Goal: Task Accomplishment & Management: Use online tool/utility

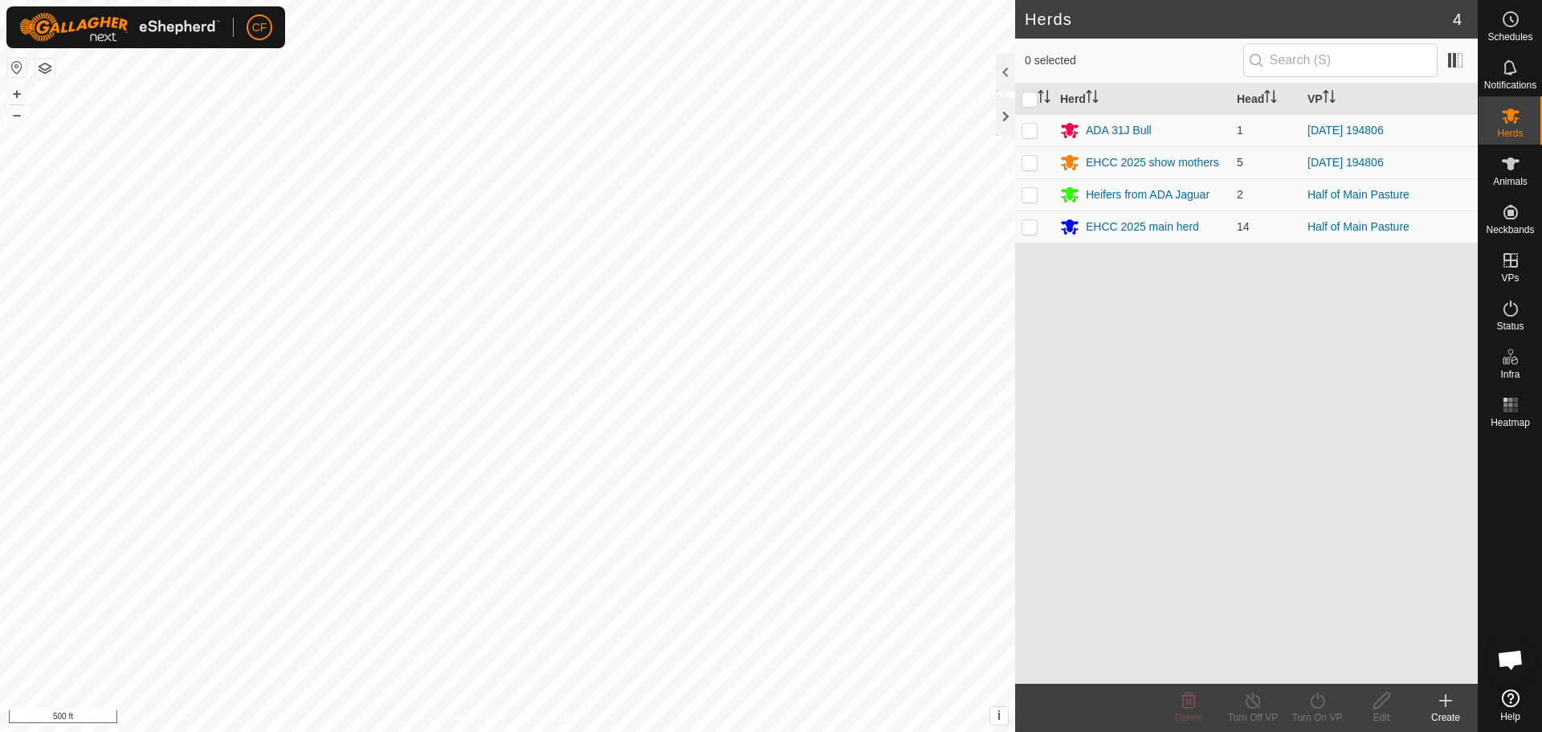
scroll to position [751, 0]
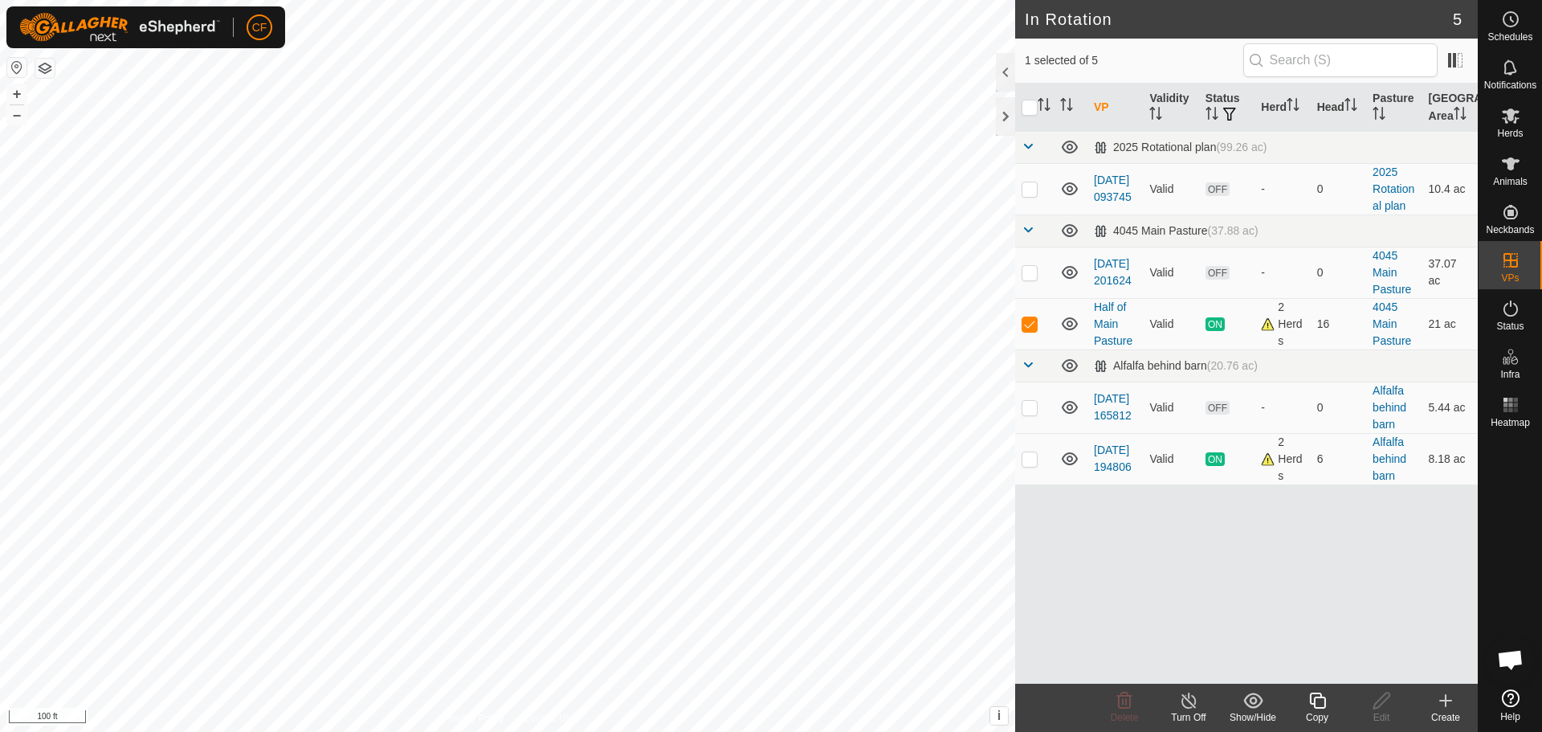
checkbox input "true"
checkbox input "false"
click at [1518, 116] on icon at bounding box center [1511, 115] width 19 height 19
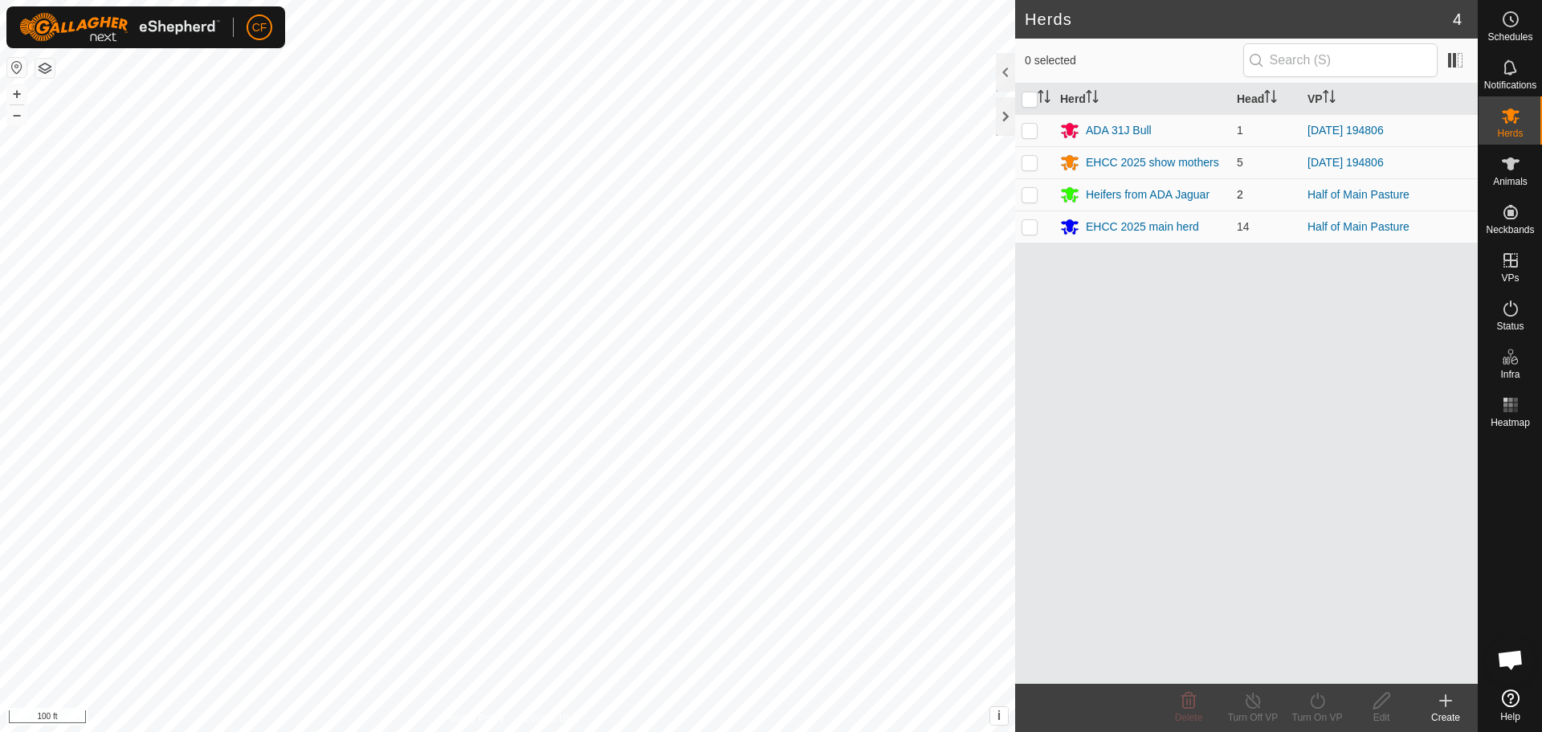
click at [1032, 191] on p-checkbox at bounding box center [1030, 194] width 16 height 13
checkbox input "true"
click at [1035, 232] on p-checkbox at bounding box center [1030, 226] width 16 height 13
checkbox input "true"
click at [1317, 703] on icon at bounding box center [1318, 700] width 20 height 19
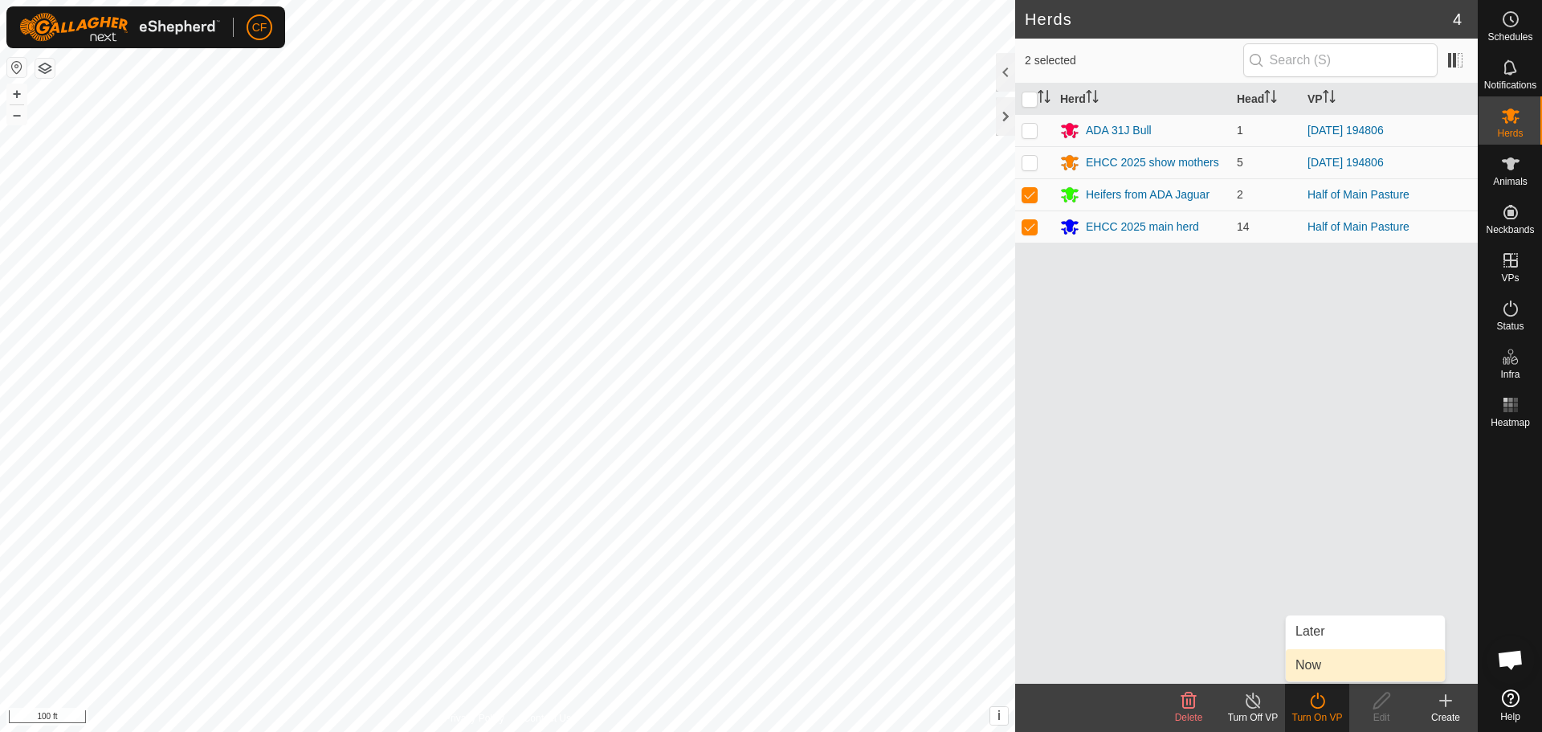
click at [1322, 660] on link "Now" at bounding box center [1365, 665] width 159 height 32
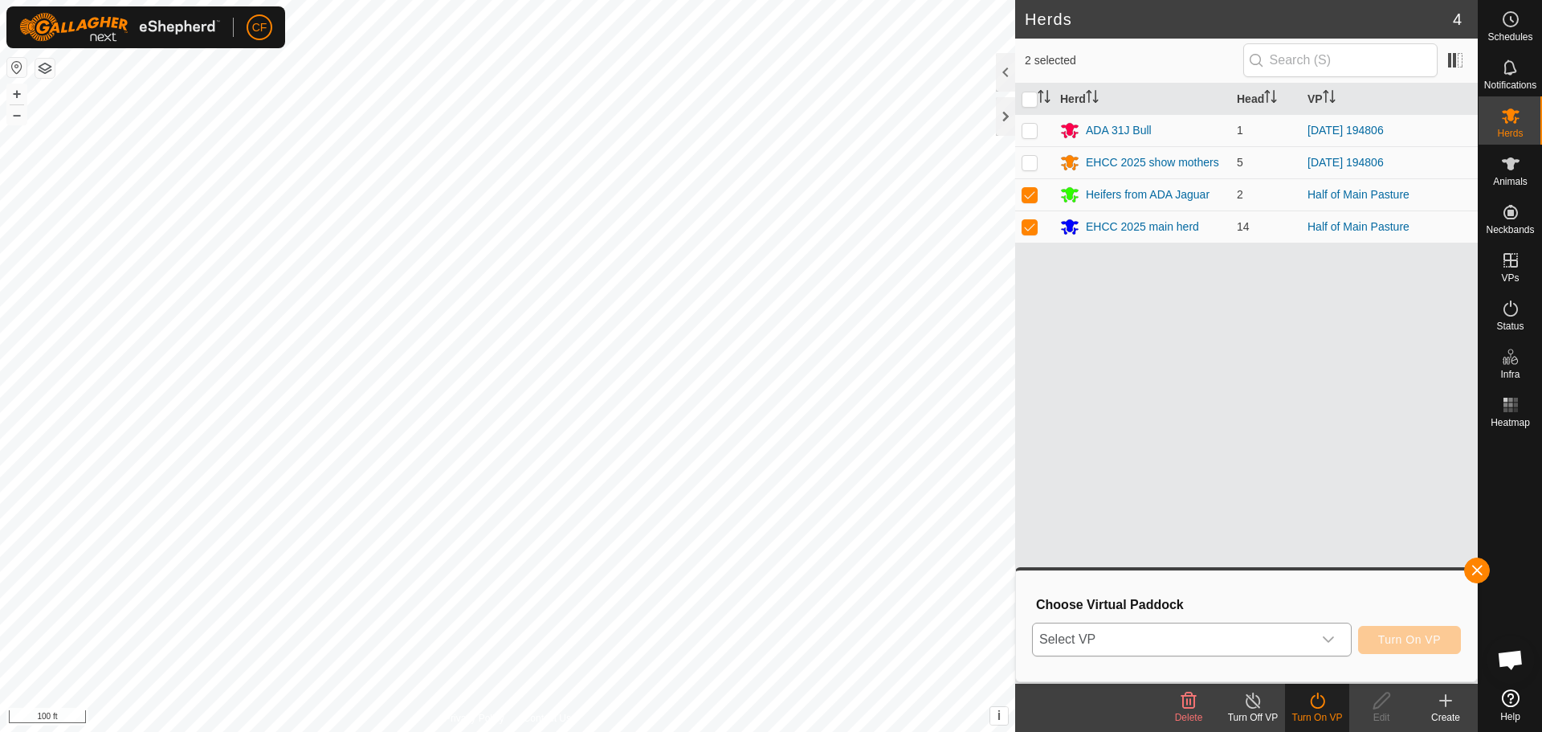
click at [1327, 641] on icon "dropdown trigger" at bounding box center [1328, 639] width 11 height 6
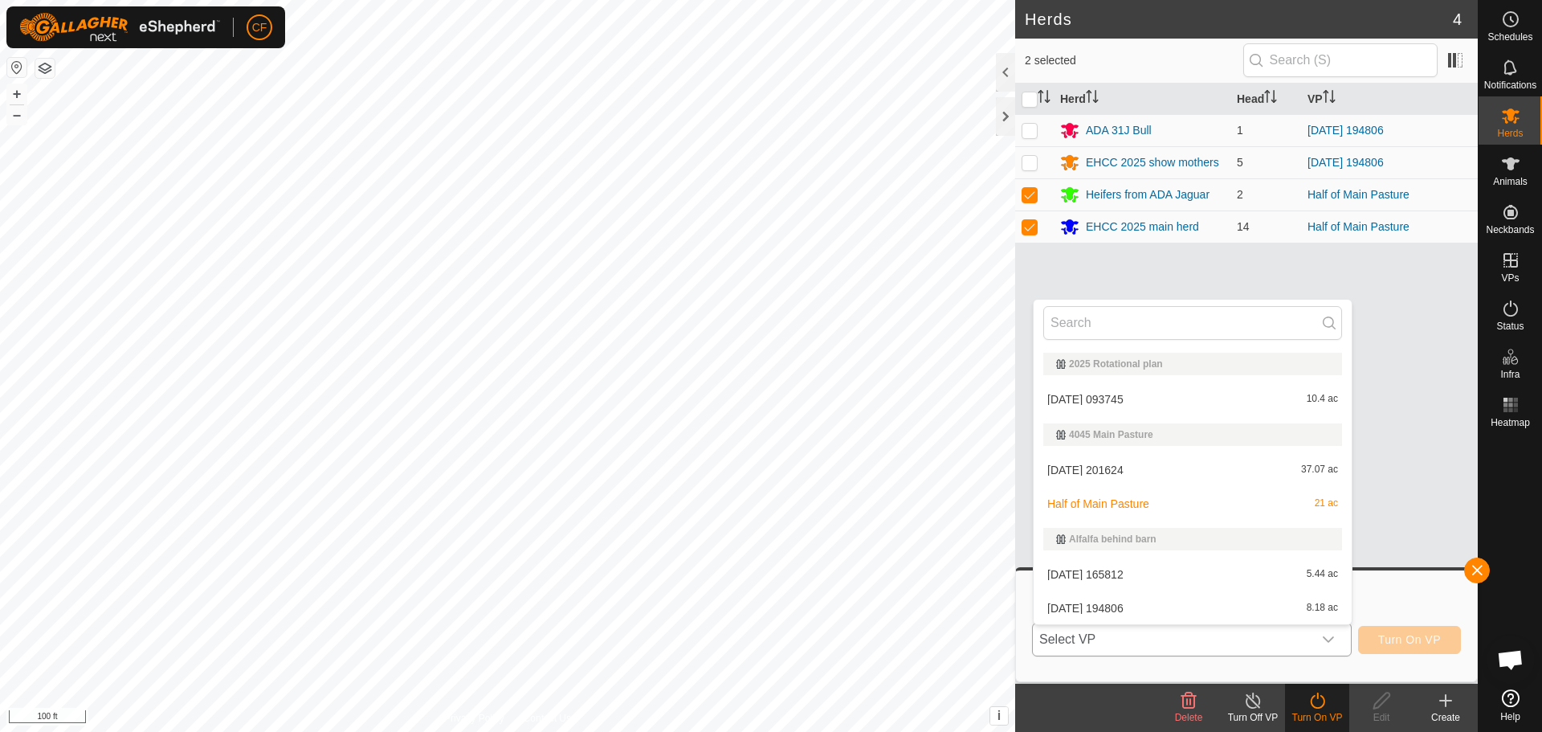
click at [1132, 407] on li "[DATE] 093745 10.4 ac" at bounding box center [1193, 399] width 318 height 32
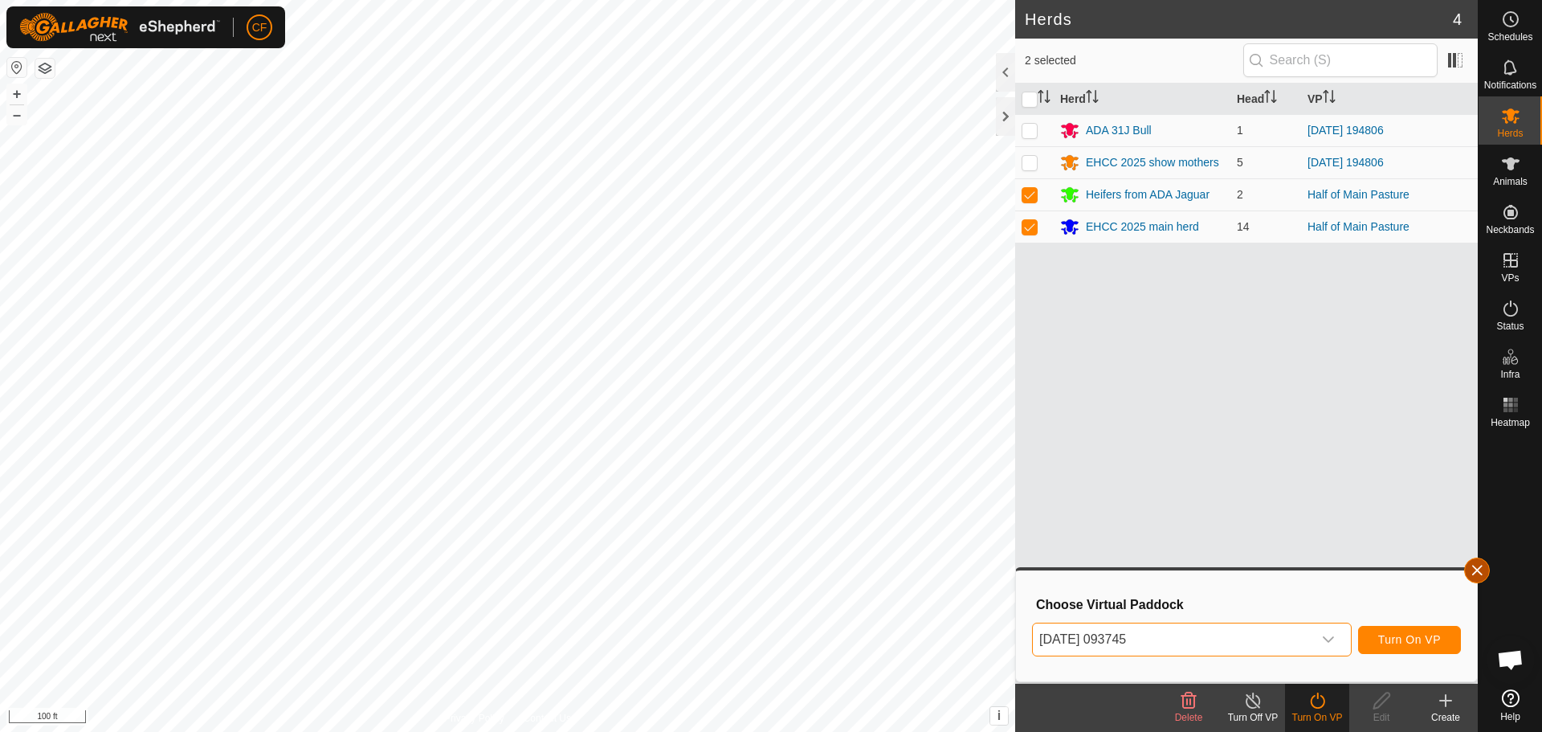
click at [1479, 569] on button "button" at bounding box center [1478, 571] width 26 height 26
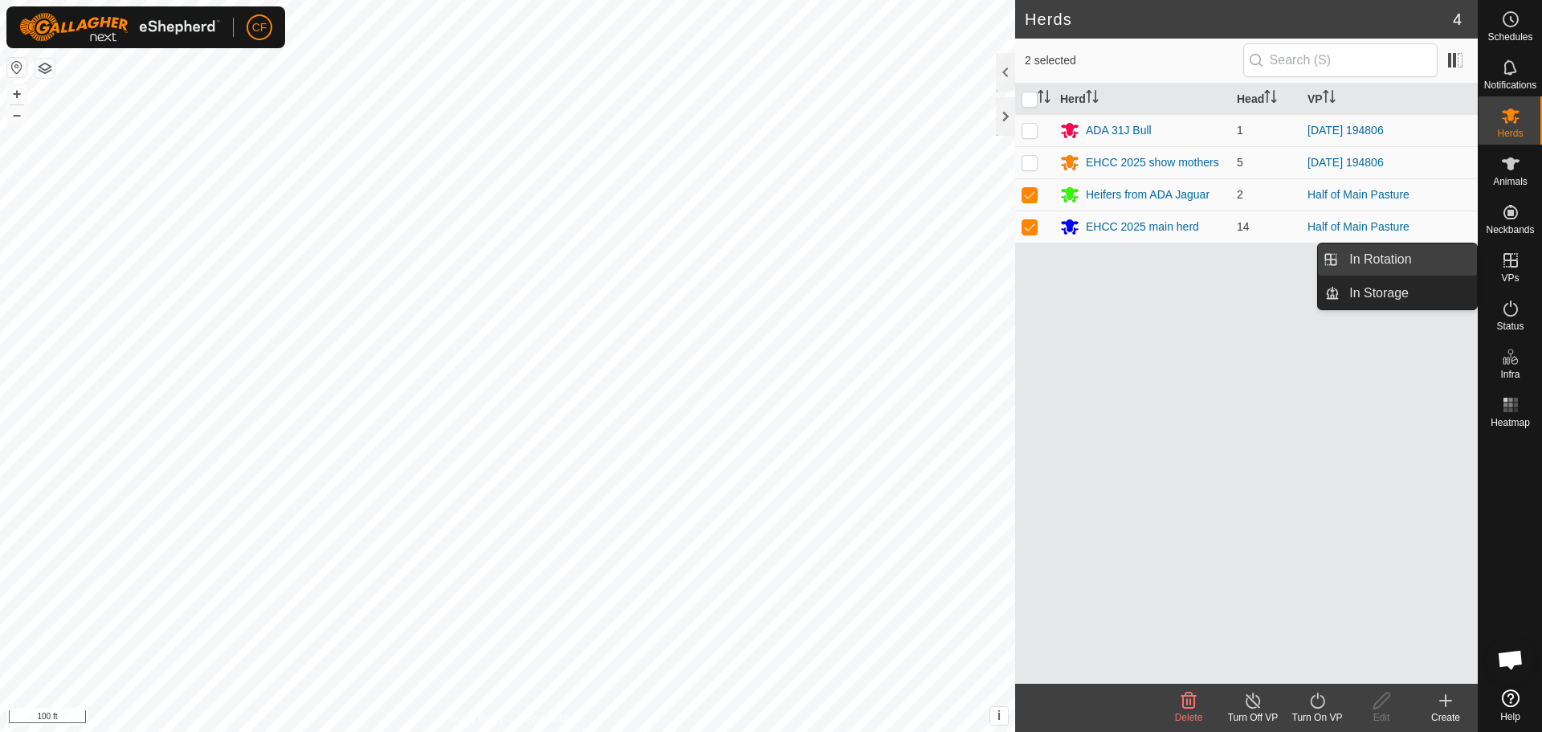
click at [1424, 259] on link "In Rotation" at bounding box center [1408, 259] width 137 height 32
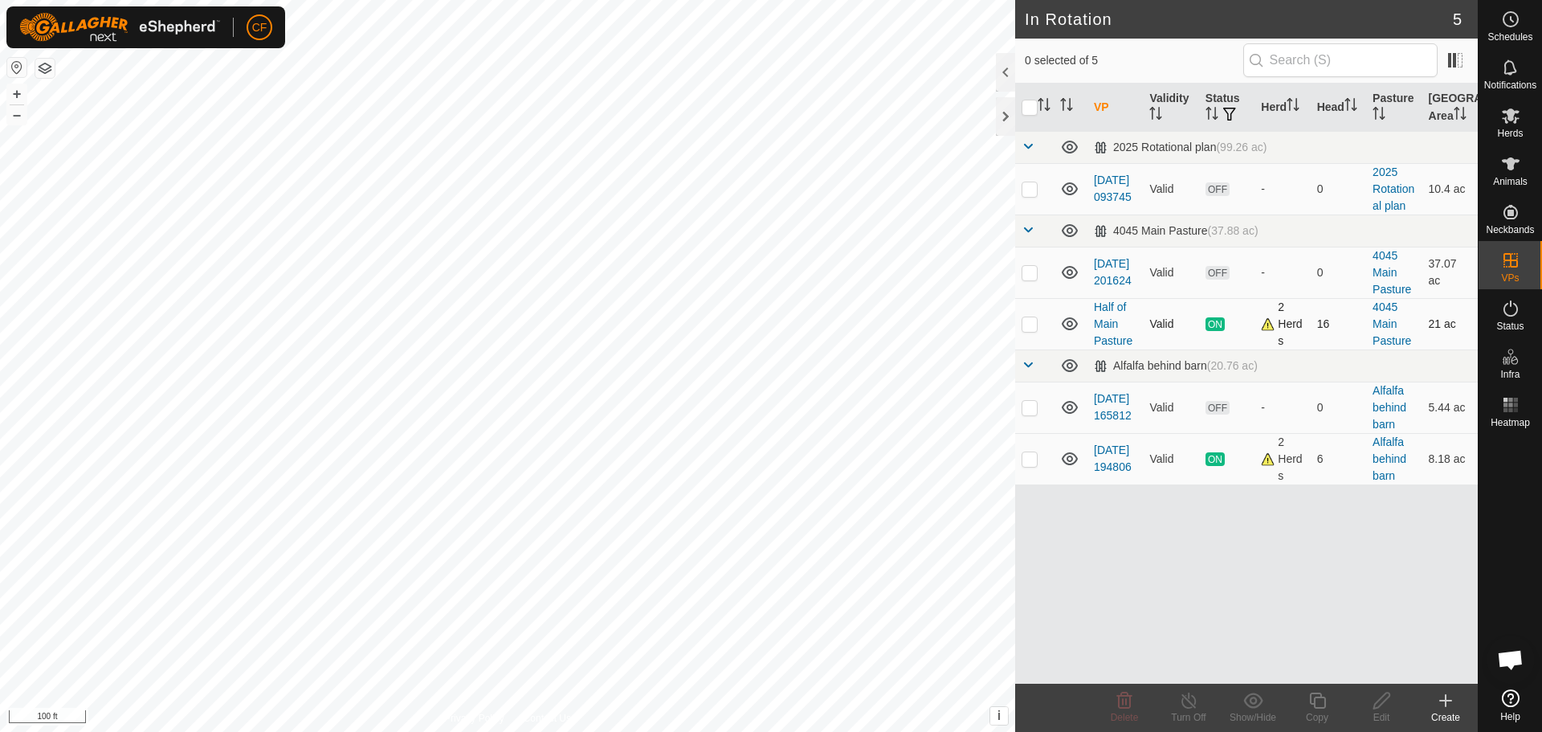
checkbox input "true"
click at [1105, 182] on link "[DATE] 093745" at bounding box center [1113, 189] width 38 height 30
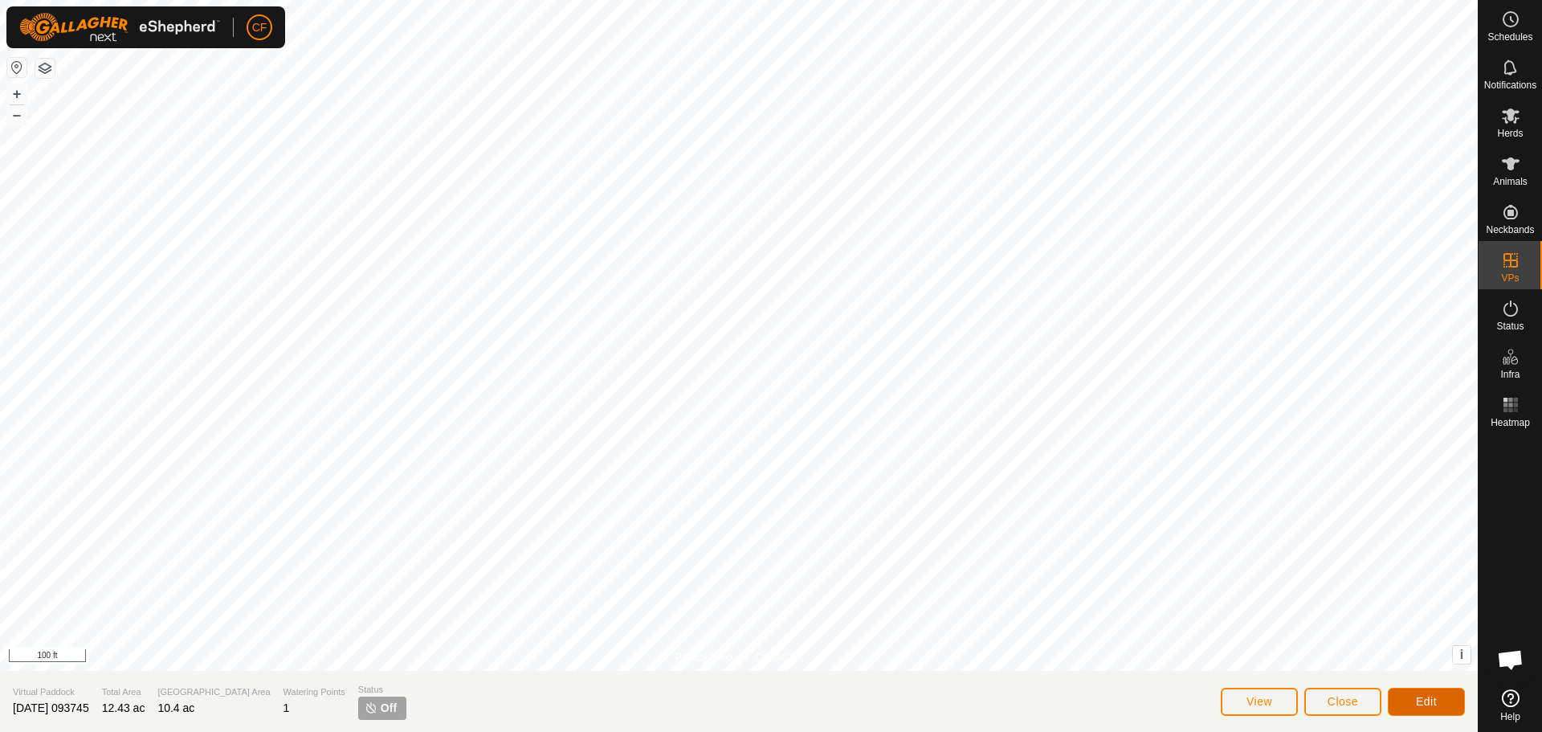
click at [1432, 705] on span "Edit" at bounding box center [1426, 701] width 21 height 13
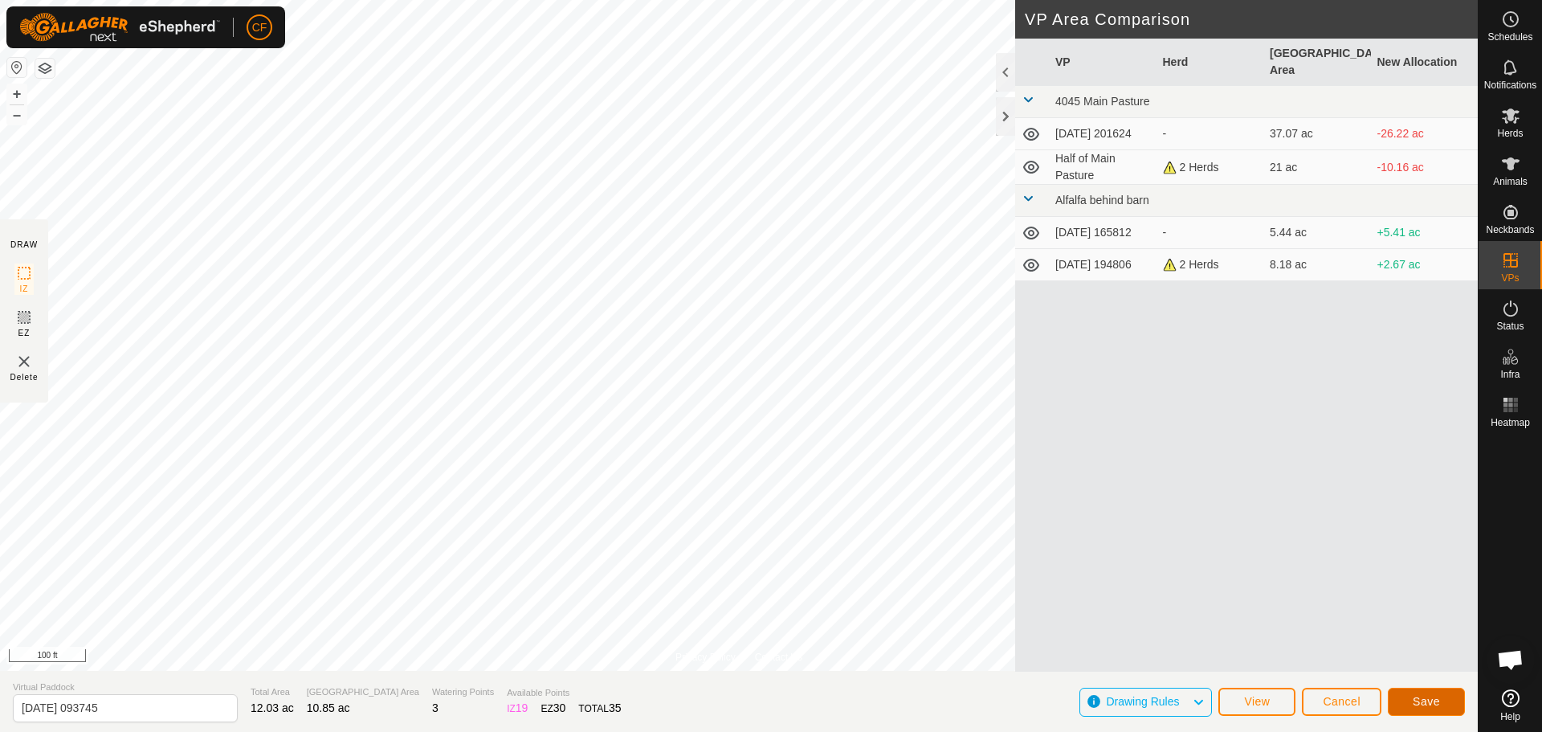
click at [1414, 701] on span "Save" at bounding box center [1426, 701] width 27 height 13
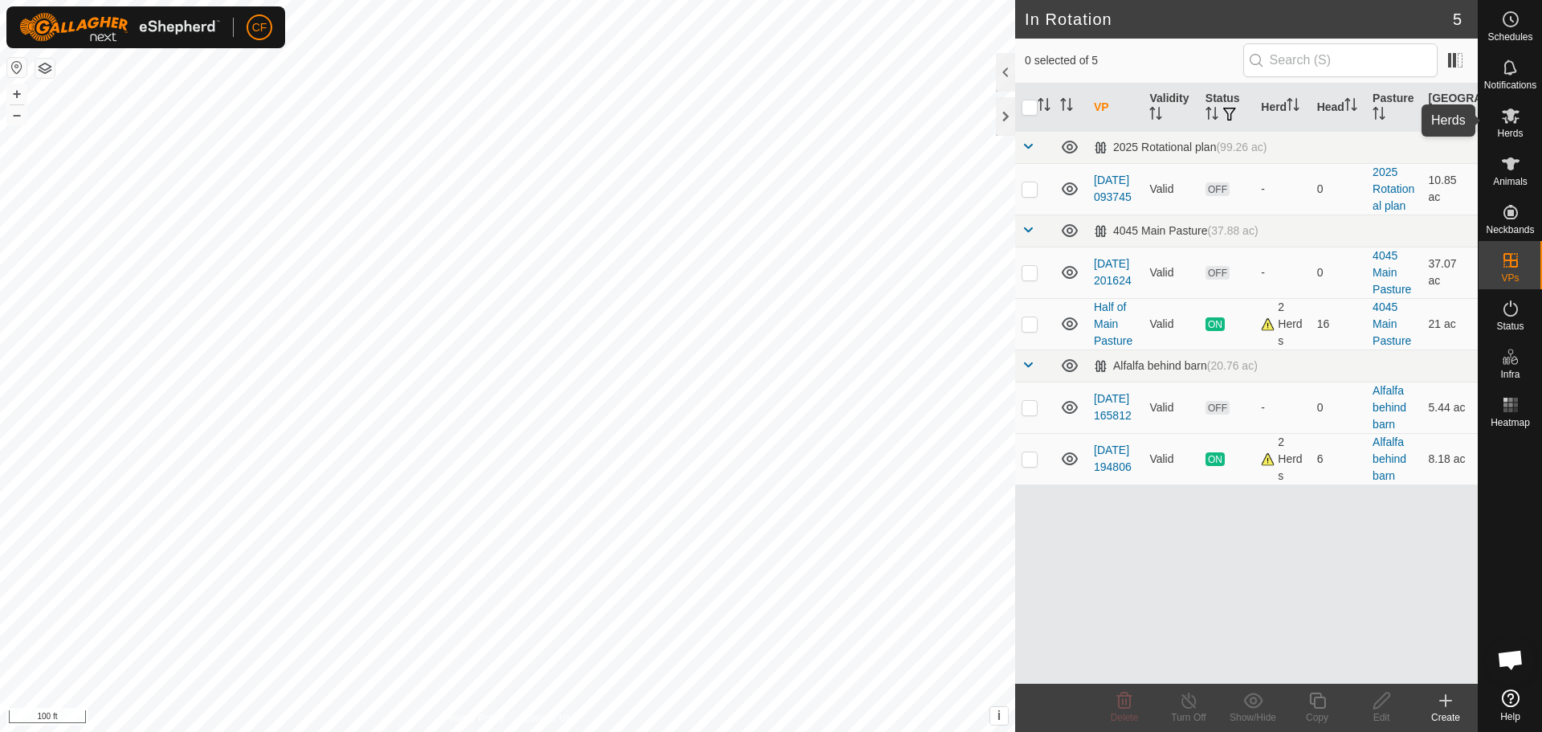
click at [1512, 112] on icon at bounding box center [1511, 115] width 18 height 15
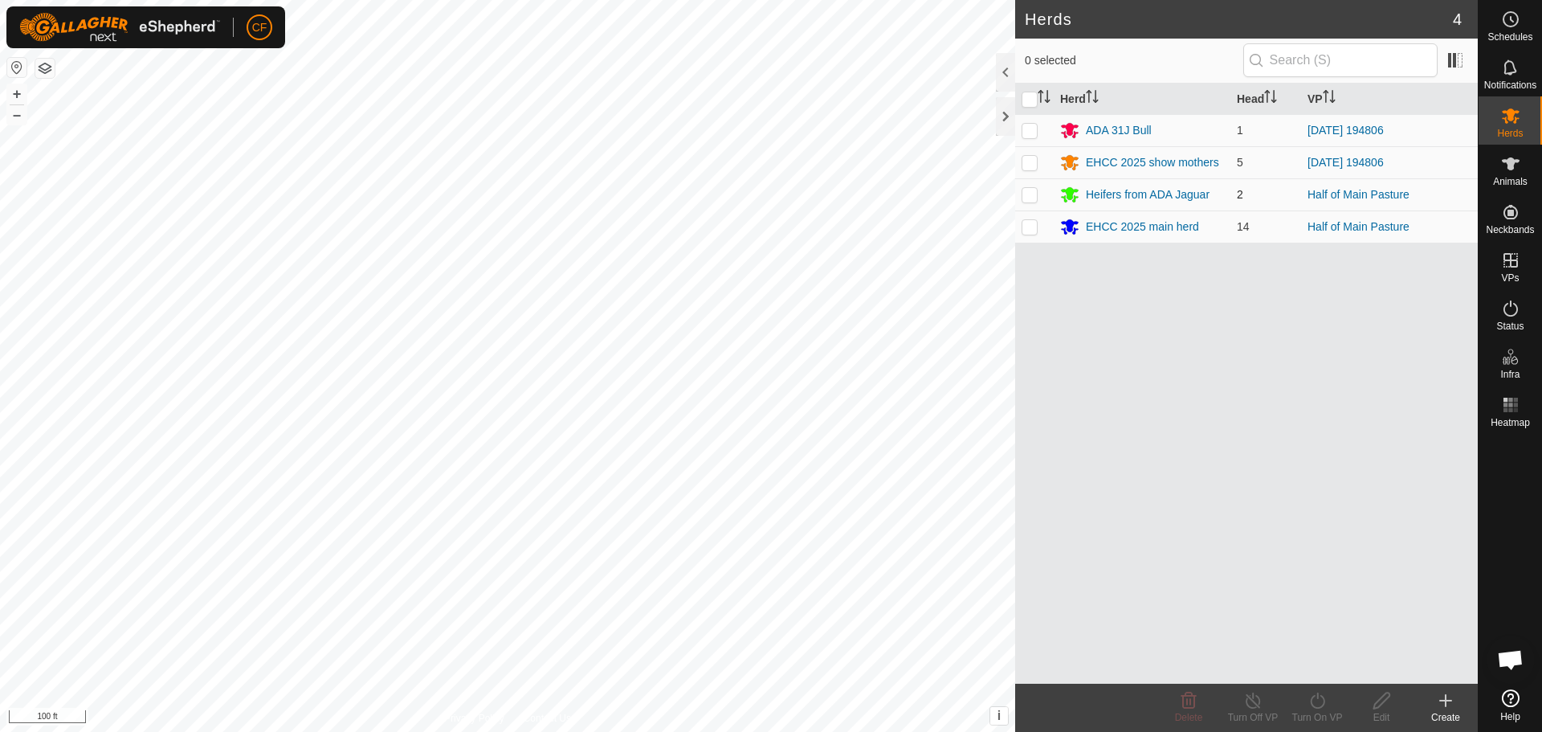
click at [1033, 194] on p-checkbox at bounding box center [1030, 194] width 16 height 13
checkbox input "true"
click at [1031, 224] on p-checkbox at bounding box center [1030, 226] width 16 height 13
checkbox input "true"
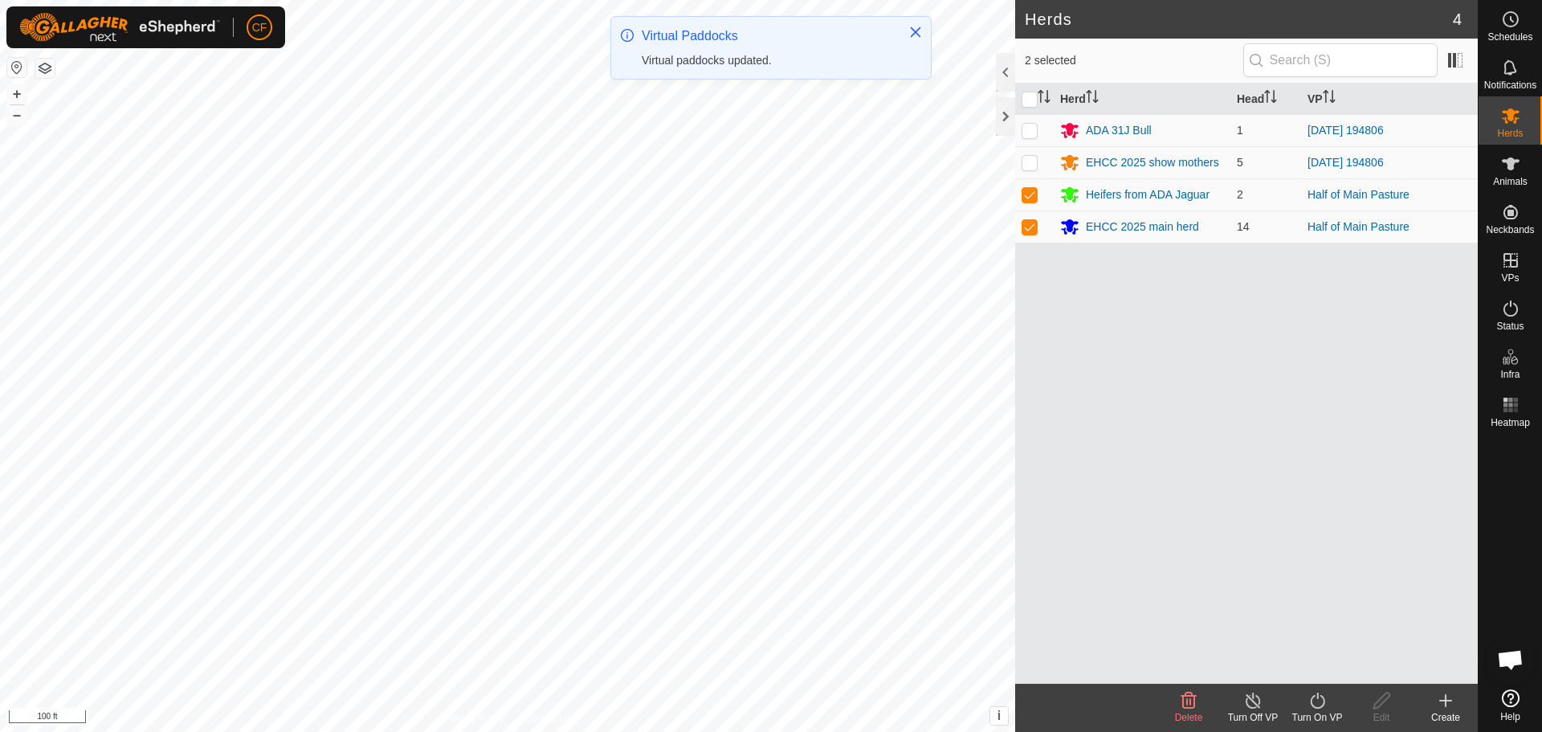
click at [1324, 698] on icon at bounding box center [1317, 701] width 14 height 16
click at [1318, 666] on link "Now" at bounding box center [1365, 665] width 159 height 32
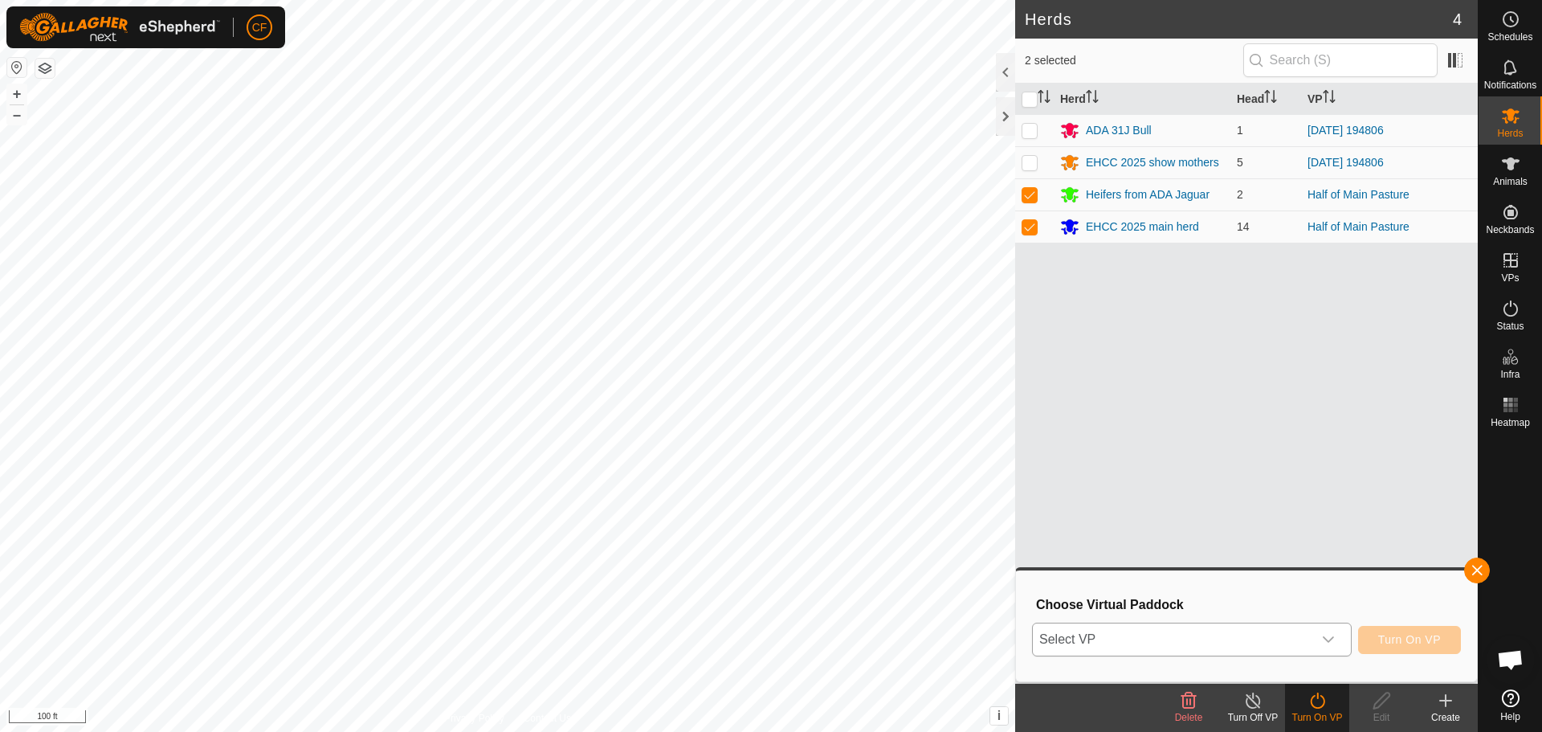
click at [1328, 636] on icon "dropdown trigger" at bounding box center [1328, 639] width 13 height 13
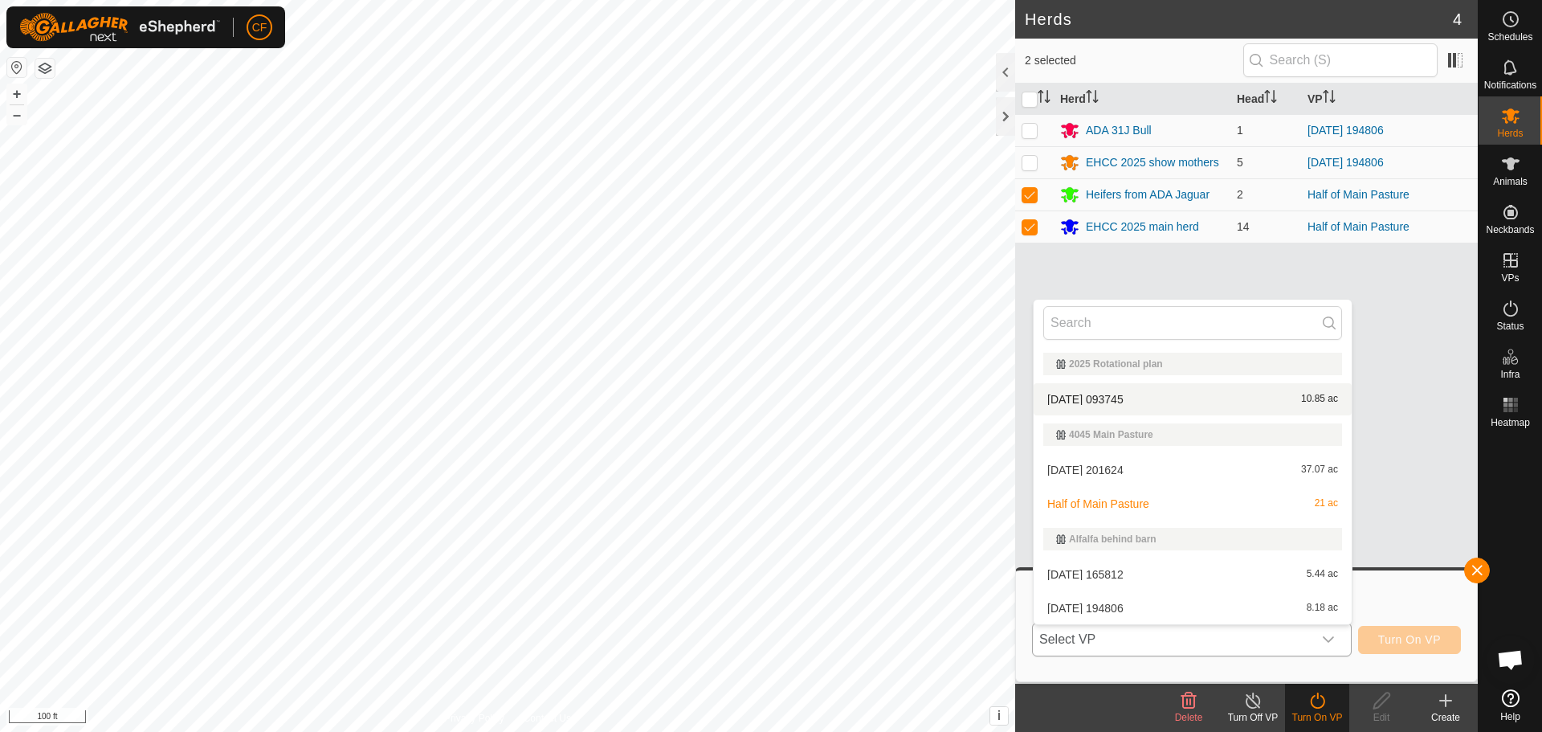
click at [1123, 402] on li "[DATE] 093745 10.85 ac" at bounding box center [1193, 399] width 318 height 32
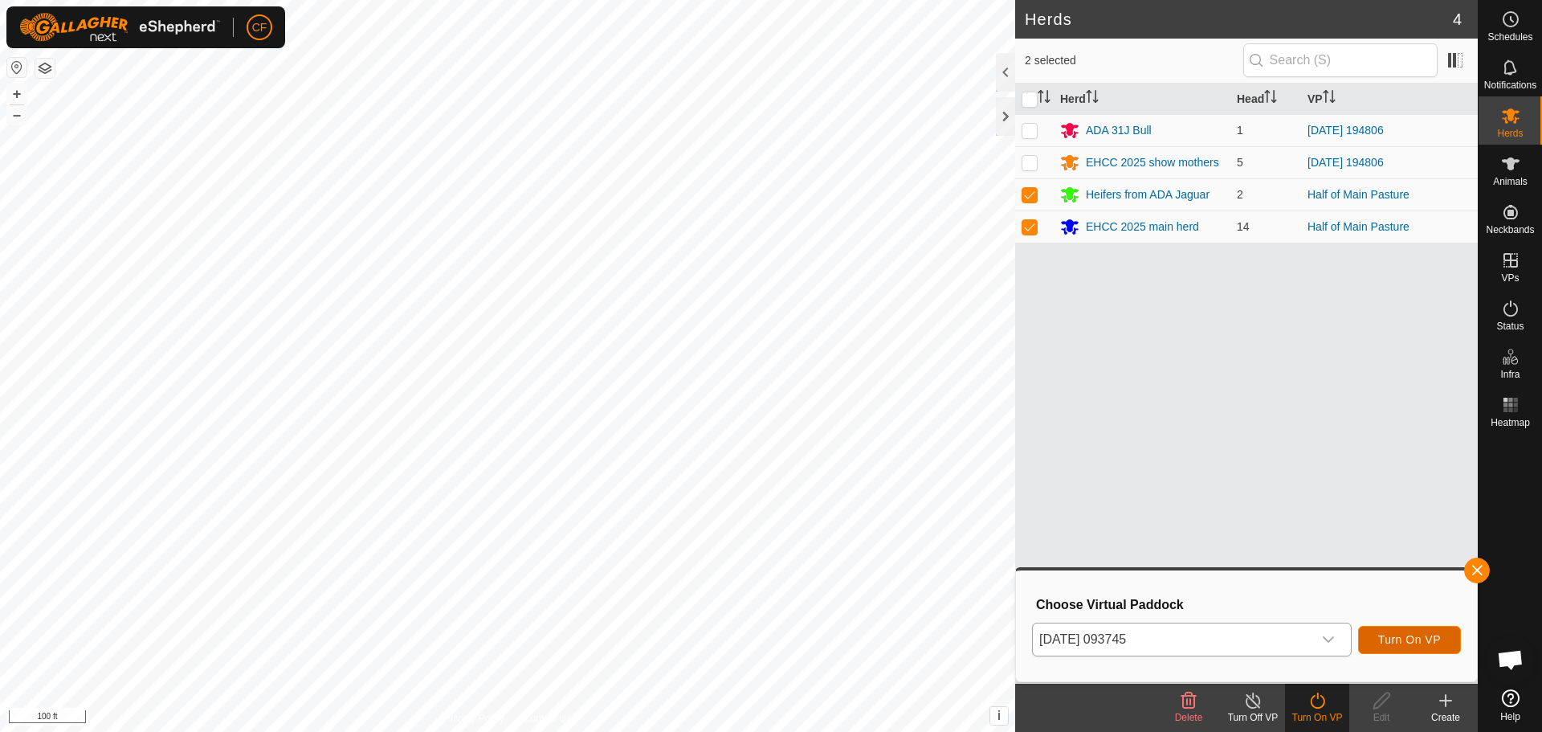
click at [1404, 642] on span "Turn On VP" at bounding box center [1410, 639] width 63 height 13
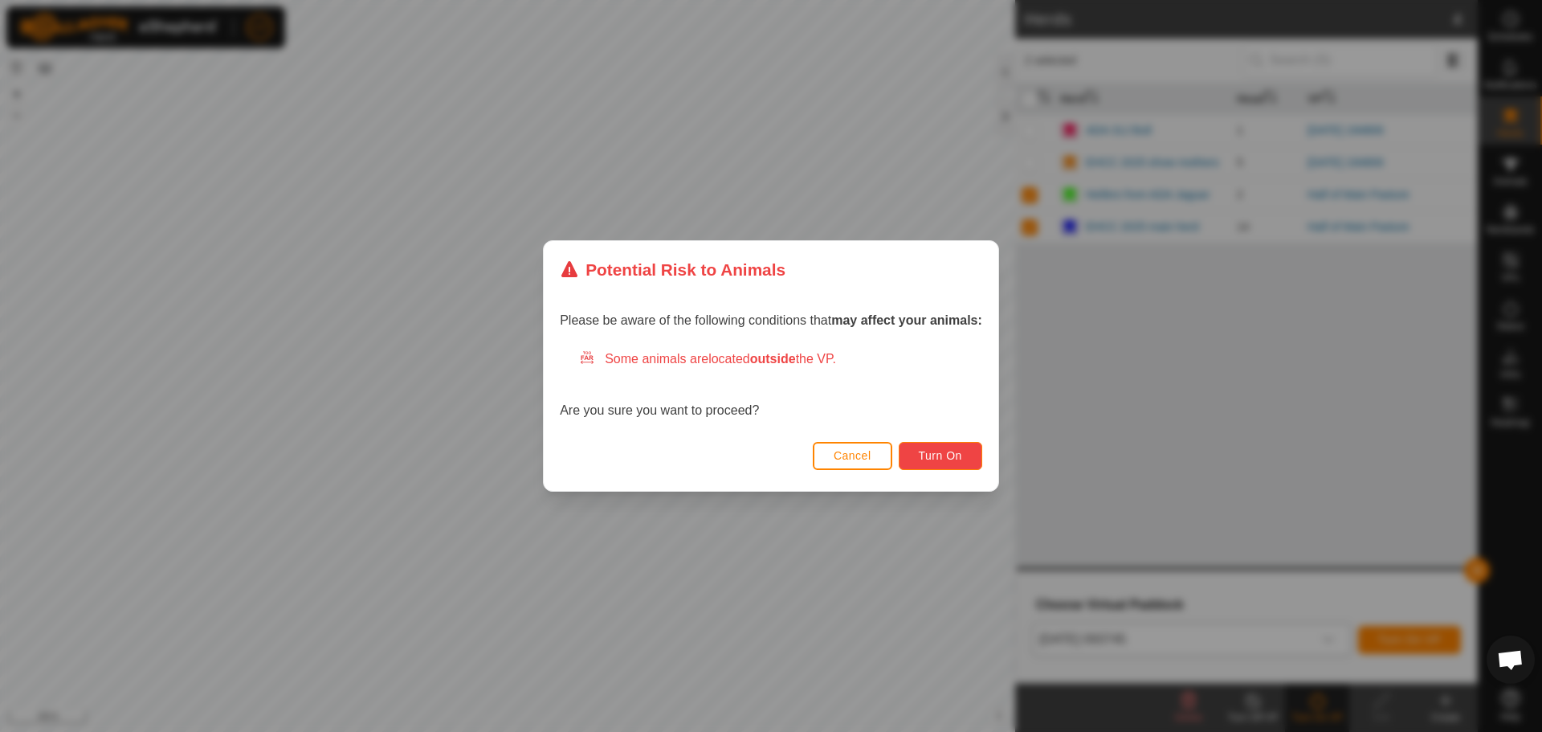
click at [934, 456] on span "Turn On" at bounding box center [940, 455] width 43 height 13
